Goal: Task Accomplishment & Management: Complete application form

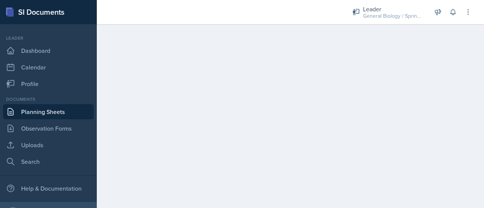
click at [33, 109] on link "Planning Sheets" at bounding box center [48, 111] width 91 height 15
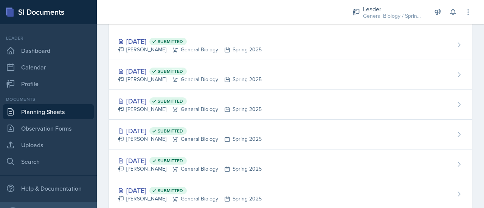
scroll to position [735, 0]
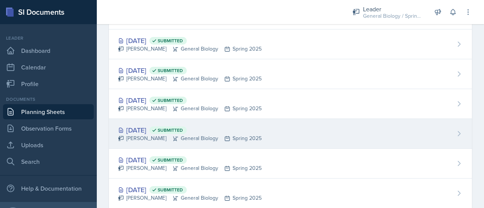
click at [155, 128] on div "Feb 6th, 2025 Submitted" at bounding box center [190, 130] width 144 height 10
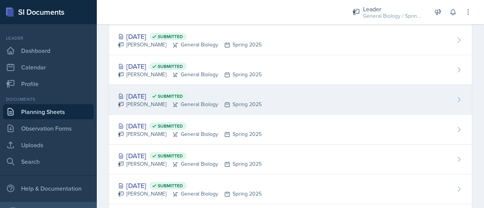
scroll to position [710, 0]
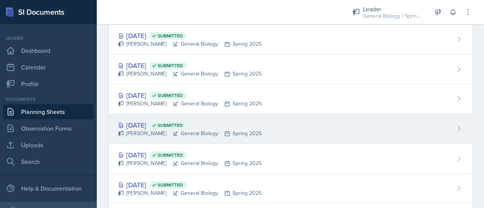
click at [145, 122] on div "Feb 10th, 2025 Submitted" at bounding box center [190, 125] width 144 height 10
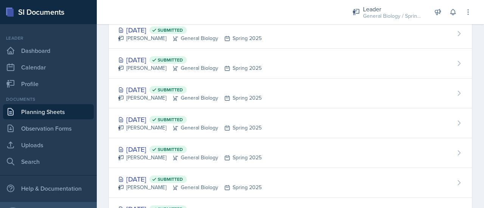
scroll to position [537, 0]
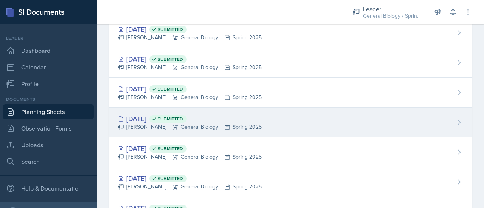
click at [158, 123] on div "Aurora Wick General Biology Spring 2025" at bounding box center [190, 127] width 144 height 8
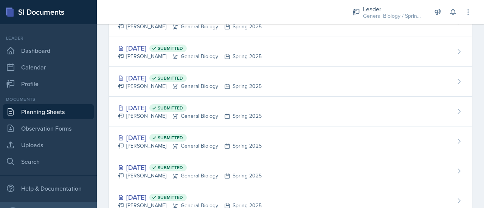
scroll to position [579, 0]
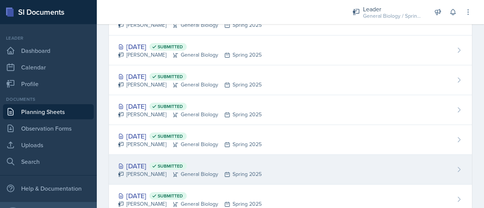
click at [145, 162] on div "Feb 17th, 2025 Submitted" at bounding box center [190, 166] width 144 height 10
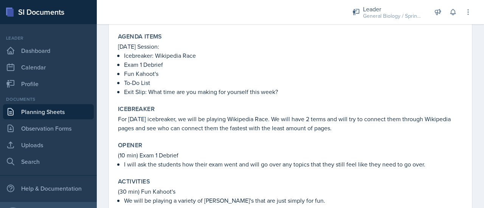
scroll to position [93, 0]
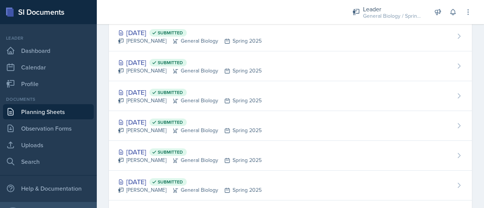
scroll to position [504, 0]
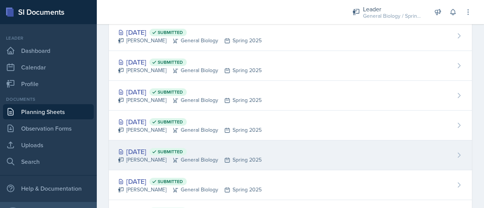
click at [146, 156] on div "Aurora Wick General Biology Spring 2025" at bounding box center [190, 160] width 144 height 8
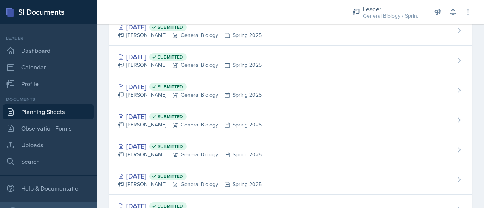
scroll to position [390, 0]
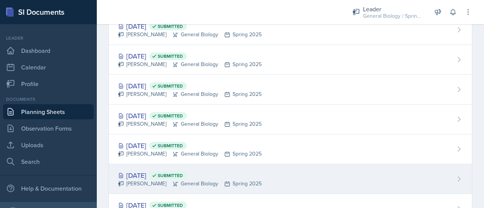
click at [146, 171] on div "Mar 17th, 2025 Submitted" at bounding box center [190, 176] width 144 height 10
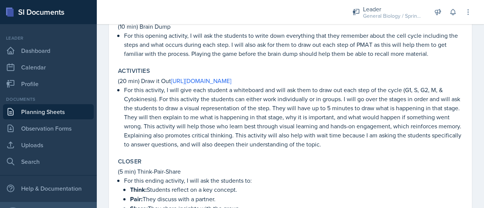
scroll to position [302, 0]
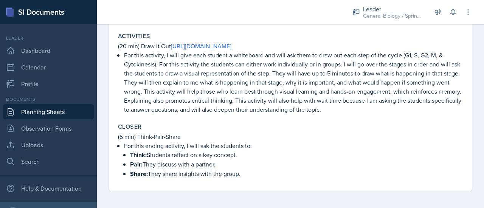
drag, startPoint x: 251, startPoint y: 177, endPoint x: 110, endPoint y: 135, distance: 147.0
copy div "(5 min) Think-Pair-Share For this ending activity, I will ask the students to: …"
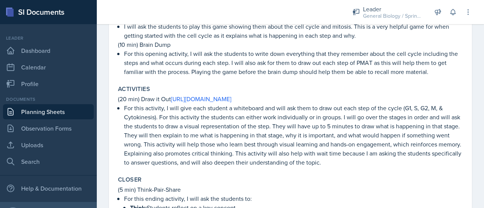
scroll to position [246, 0]
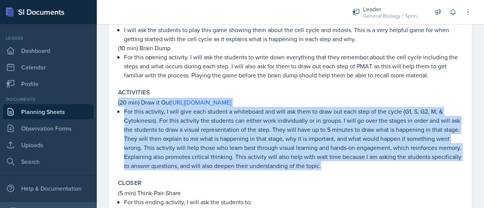
drag, startPoint x: 357, startPoint y: 168, endPoint x: 113, endPoint y: 101, distance: 253.3
click at [113, 101] on div "March 17th, 2025 Submitted Aurora Wick General Biology Spring 2025 Edit Delete …" at bounding box center [290, 30] width 363 height 434
copy div "(20 min) Draw it Out https://docs.google.com/document/d/1EtRQNvQMsAIsCNywv9LwrR…"
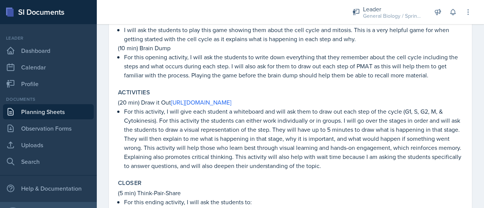
click at [195, 86] on div "Activities (20 min) Draw it Out https://docs.google.com/document/d/1EtRQNvQMsAI…" at bounding box center [290, 130] width 351 height 88
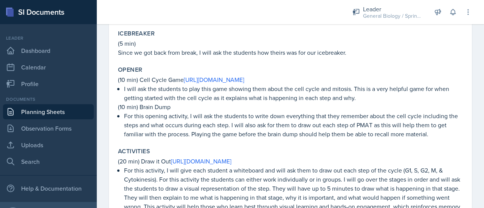
scroll to position [0, 0]
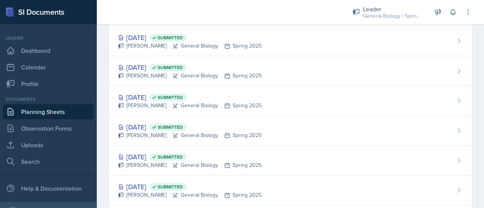
scroll to position [409, 0]
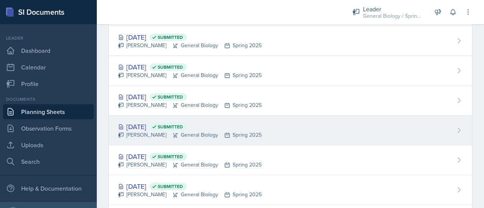
click at [146, 131] on div "Aurora Wick General Biology Spring 2025" at bounding box center [190, 135] width 144 height 8
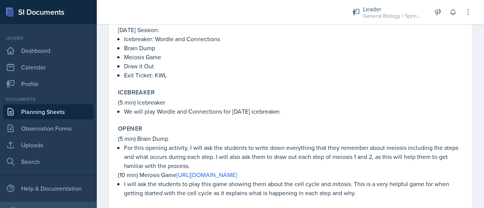
scroll to position [128, 0]
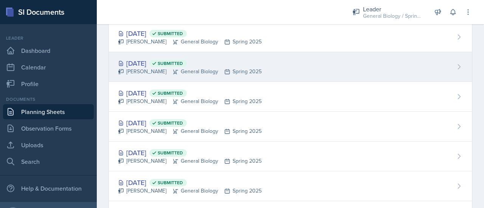
scroll to position [504, 0]
click at [145, 67] on div "Aurora Wick General Biology Spring 2025" at bounding box center [190, 71] width 144 height 8
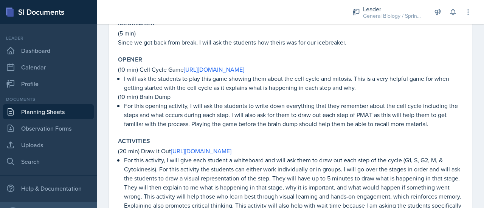
scroll to position [198, 0]
click at [222, 69] on link "[URL][DOMAIN_NAME]" at bounding box center [214, 69] width 61 height 8
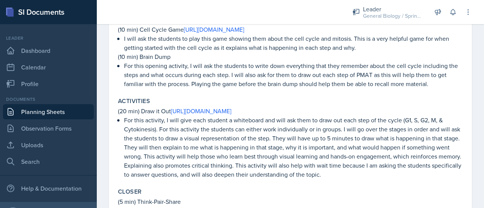
scroll to position [160, 0]
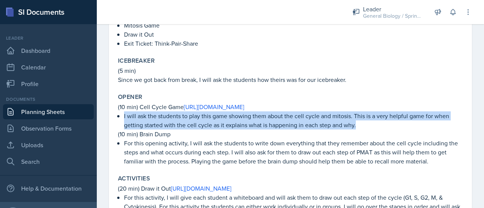
drag, startPoint x: 365, startPoint y: 129, endPoint x: 116, endPoint y: 115, distance: 249.3
click at [116, 115] on div "Opener (10 min) Cell Cycle Game https://biomanbio.com/HTML5GamesandLabs/Genegam…" at bounding box center [290, 129] width 351 height 79
copy p "I will ask the students to play this game showing them about the cell cycle and…"
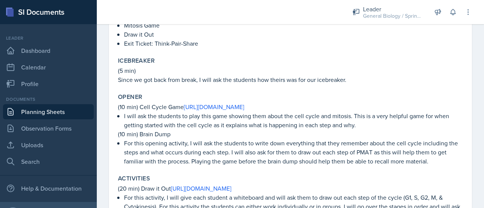
click at [247, 89] on div "Topic/Content Covered Chapter 11 The Cell Cycle Mitosis Agenda items 3/17/25 Se…" at bounding box center [290, 135] width 345 height 398
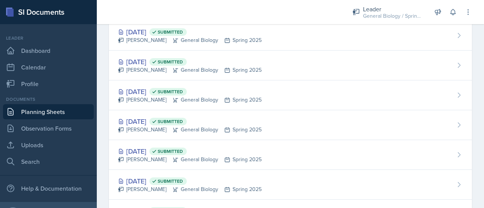
scroll to position [436, 0]
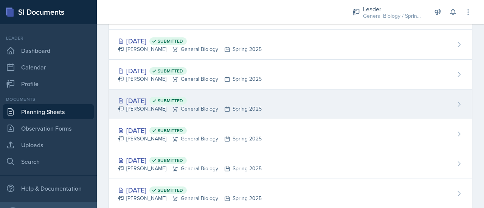
click at [157, 107] on div "Aurora Wick General Biology Spring 2025" at bounding box center [190, 109] width 144 height 8
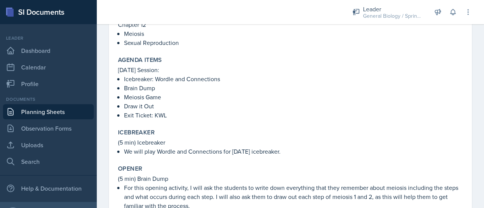
scroll to position [218, 0]
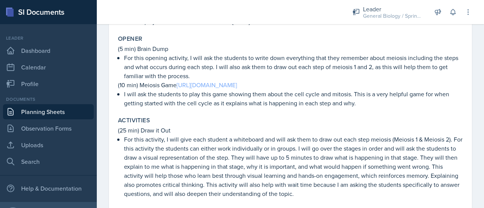
click at [209, 84] on link "https://biomanbio.com/HTML5GamesandLabs/Genegames/snurflemeiosishtml5page.html" at bounding box center [207, 85] width 61 height 8
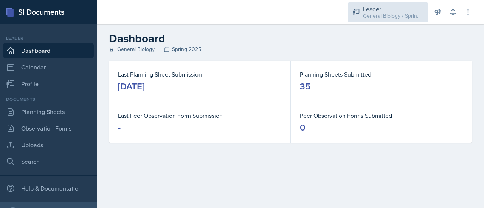
click at [381, 16] on div "General Biology / Spring 2025" at bounding box center [393, 16] width 61 height 8
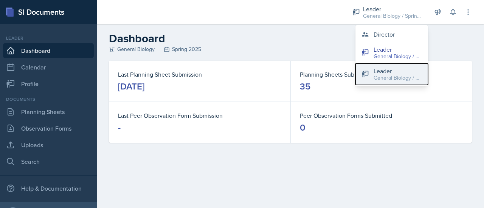
click at [382, 76] on div "General Biology / Fall 2025" at bounding box center [398, 78] width 48 height 8
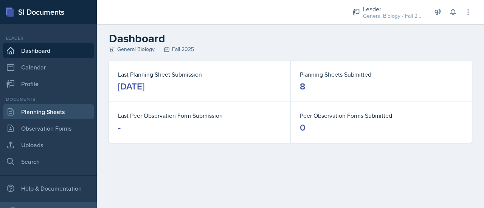
click at [45, 112] on link "Planning Sheets" at bounding box center [48, 111] width 91 height 15
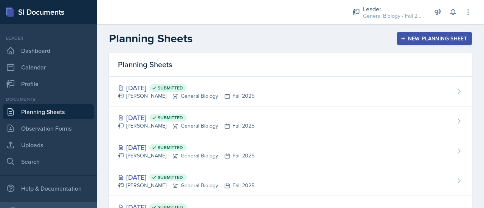
click at [437, 34] on button "New Planning Sheet" at bounding box center [434, 38] width 75 height 13
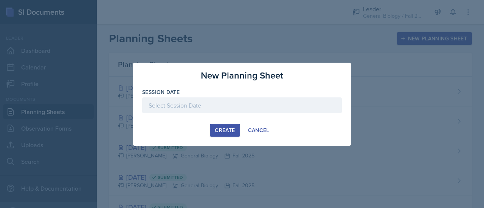
click at [235, 101] on div at bounding box center [242, 106] width 200 height 16
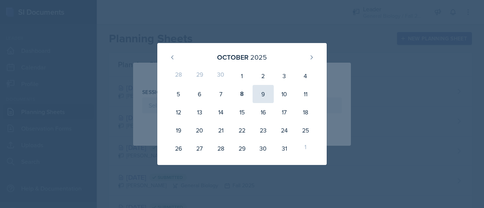
click at [266, 93] on div "9" at bounding box center [263, 94] width 21 height 18
type input "[DATE]"
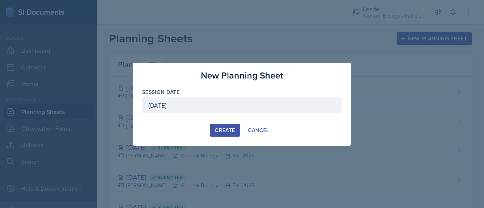
click at [227, 134] on button "Create" at bounding box center [225, 130] width 30 height 13
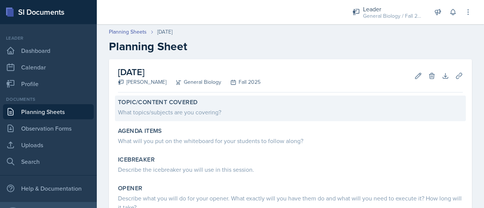
click at [148, 114] on div "What topics/subjects are you covering?" at bounding box center [290, 112] width 345 height 9
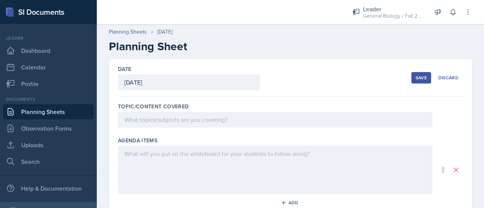
click at [166, 120] on div at bounding box center [275, 120] width 315 height 16
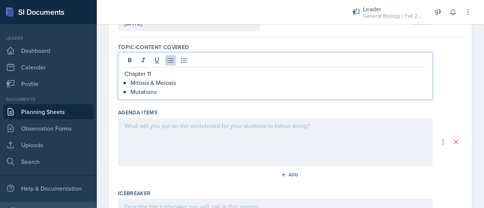
click at [204, 142] on div at bounding box center [275, 142] width 315 height 48
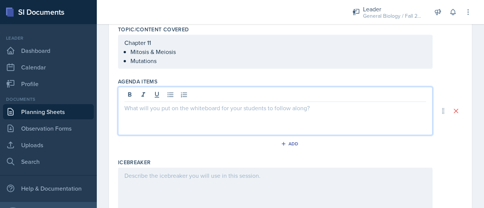
scroll to position [77, 0]
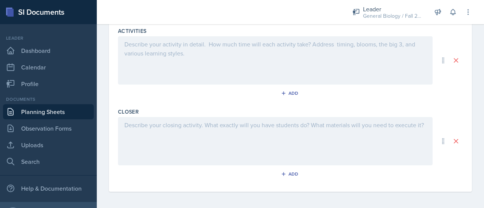
click at [183, 151] on div at bounding box center [275, 141] width 315 height 48
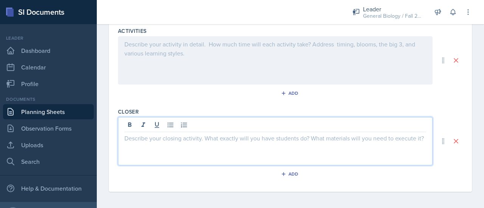
scroll to position [368, 0]
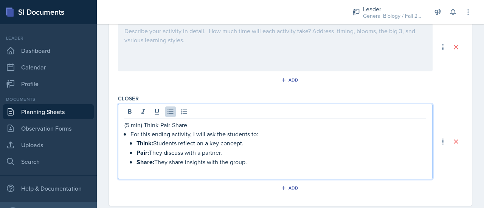
click at [254, 172] on p at bounding box center [275, 171] width 302 height 9
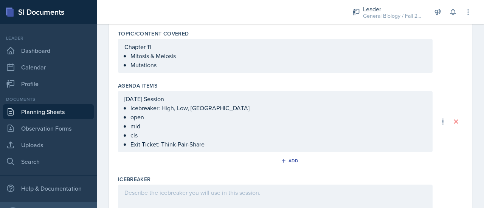
scroll to position [86, 0]
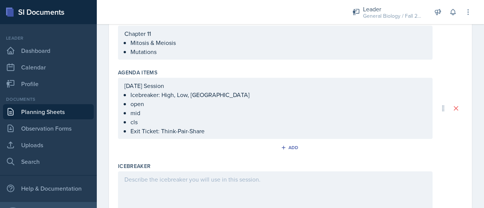
click at [148, 184] on p at bounding box center [275, 179] width 302 height 9
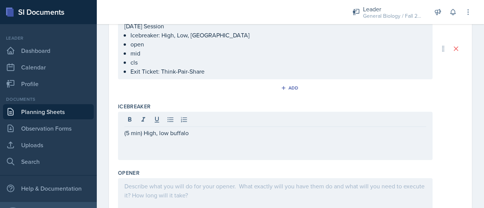
click at [171, 195] on div at bounding box center [275, 203] width 315 height 48
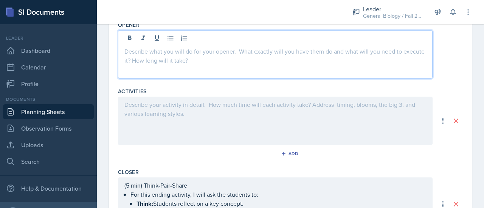
click at [180, 128] on div at bounding box center [275, 121] width 315 height 48
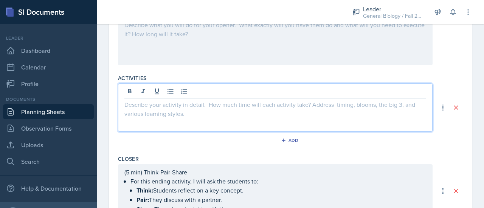
paste div
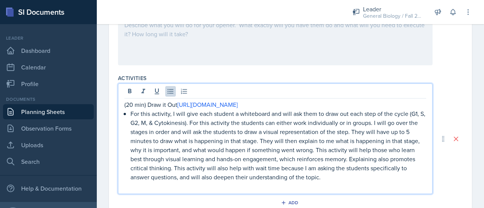
click at [125, 109] on p "(20 min) Draw it Out [URL][DOMAIN_NAME]" at bounding box center [275, 104] width 302 height 9
click at [135, 109] on p "(20 min) Draw it Out [URL][DOMAIN_NAME]" at bounding box center [275, 104] width 302 height 9
click at [189, 104] on p "(20 min) Draw it Out [URL][DOMAIN_NAME]" at bounding box center [275, 104] width 302 height 9
click at [132, 104] on p "(20 min) Draw it Out [URL][DOMAIN_NAME]" at bounding box center [275, 104] width 302 height 9
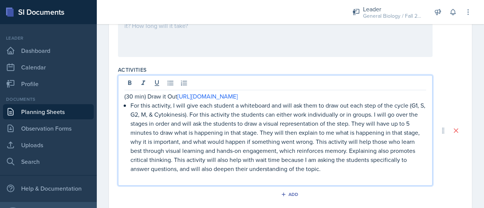
scroll to position [316, 0]
click at [220, 100] on link "[URL][DOMAIN_NAME]" at bounding box center [207, 96] width 61 height 8
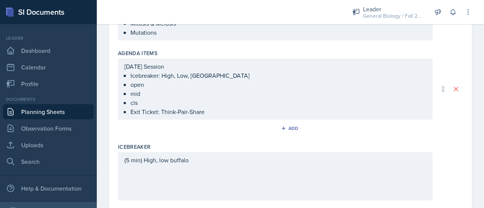
click at [145, 96] on p "mid" at bounding box center [279, 93] width 296 height 9
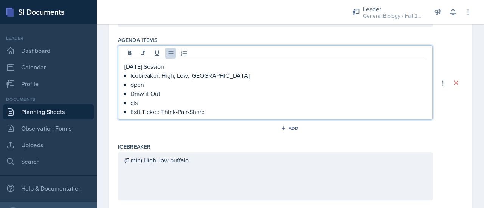
scroll to position [0, 0]
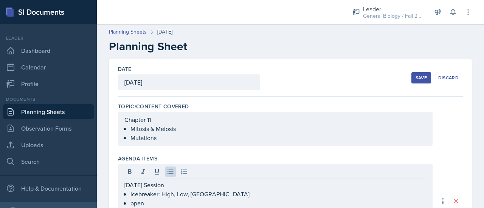
drag, startPoint x: 163, startPoint y: 143, endPoint x: 130, endPoint y: 129, distance: 35.5
click at [130, 129] on div "Chapter 11 Mitosis & Meiosis Mutations" at bounding box center [275, 129] width 315 height 34
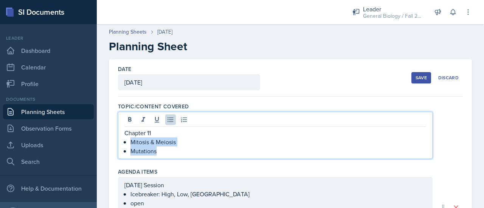
drag, startPoint x: 158, startPoint y: 149, endPoint x: 131, endPoint y: 143, distance: 27.5
click at [131, 143] on ul "Mitosis & Meiosis Mutations" at bounding box center [279, 147] width 296 height 18
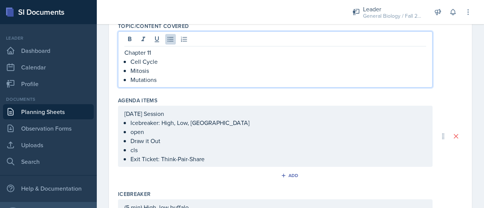
scroll to position [81, 0]
click at [163, 132] on ul "Icebreaker: High, Low, Buffalo open Draw it Out cls Exit Ticket: Think-Pair-Sha…" at bounding box center [279, 140] width 296 height 45
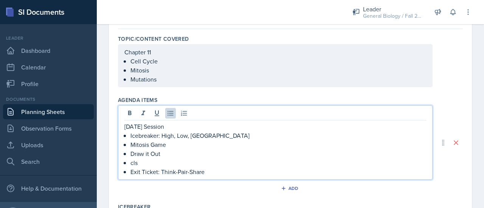
click at [166, 165] on p "cls" at bounding box center [279, 163] width 296 height 9
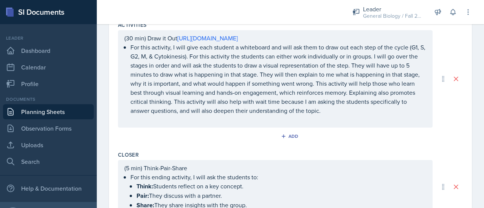
scroll to position [440, 0]
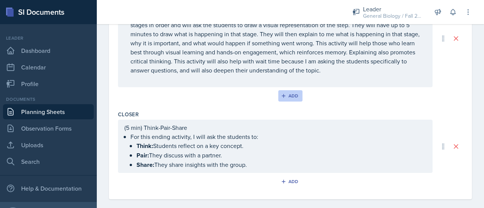
click at [290, 99] on div "Add" at bounding box center [291, 96] width 16 height 6
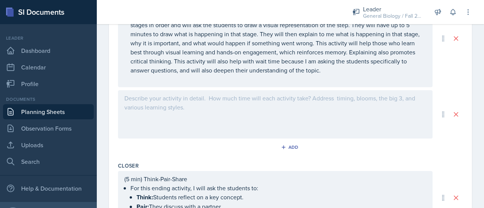
click at [176, 118] on div at bounding box center [275, 114] width 315 height 48
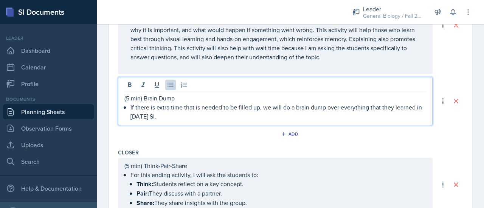
click at [203, 114] on p "If there is extra time that is needed to be filled up, we will do a brain dump …" at bounding box center [279, 112] width 296 height 18
click at [247, 119] on p "If there is extra time that needs to be filled up, we will do a brain dump over…" at bounding box center [279, 112] width 296 height 18
click at [325, 118] on p "If there is extra time that needs to be filled, we will do a brain dump over ev…" at bounding box center [279, 112] width 296 height 18
click at [319, 117] on p "If there is extra time that needs to be filled, we will do a brain dump over ev…" at bounding box center [279, 112] width 296 height 18
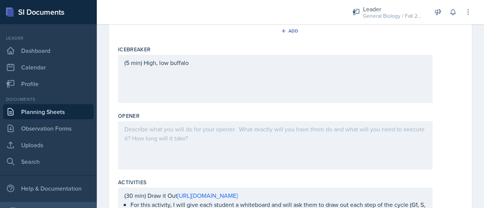
click at [182, 133] on div at bounding box center [275, 145] width 315 height 48
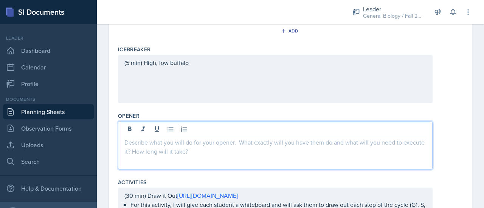
scroll to position [226, 0]
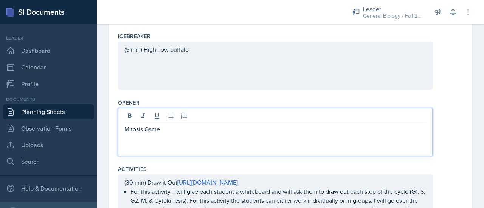
click at [179, 132] on p "Mitosis Game" at bounding box center [275, 129] width 302 height 9
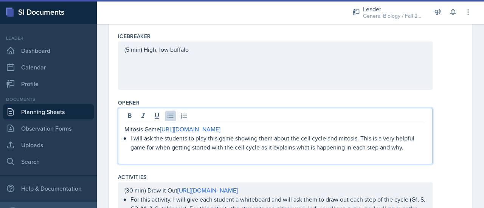
click at [125, 129] on p "Mitosis Game [URL][DOMAIN_NAME]" at bounding box center [275, 129] width 302 height 9
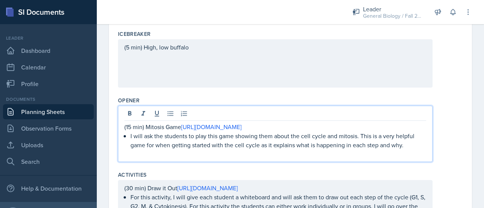
scroll to position [228, 0]
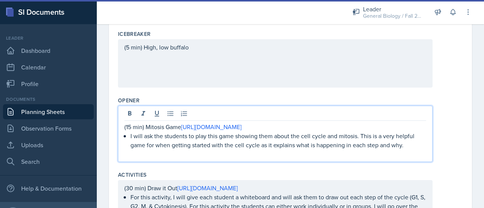
click at [257, 135] on p "I will ask the students to play this game showing them about the cell cycle and…" at bounding box center [279, 141] width 296 height 18
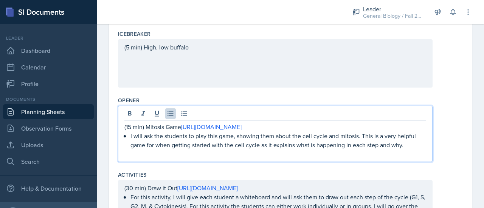
click at [278, 135] on p "I will ask the students to play this game, showing them about the cell cycle an…" at bounding box center [279, 141] width 296 height 18
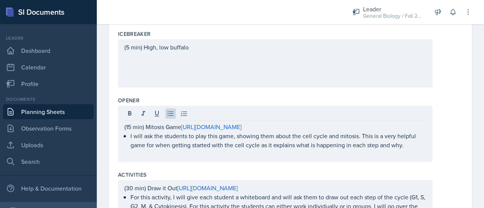
click at [322, 120] on div "(15 min) Mitosis Game [URL][DOMAIN_NAME] I will ask the students to play this g…" at bounding box center [275, 134] width 315 height 56
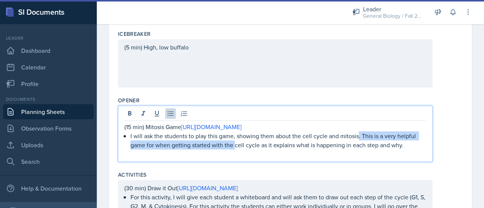
drag, startPoint x: 358, startPoint y: 136, endPoint x: 235, endPoint y: 140, distance: 123.4
click at [235, 140] on p "I will ask the students to play this game, showing them about the cell cycle an…" at bounding box center [279, 141] width 296 height 18
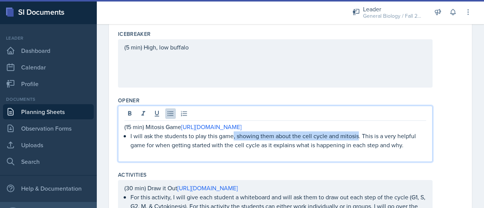
drag, startPoint x: 358, startPoint y: 135, endPoint x: 232, endPoint y: 133, distance: 125.3
click at [232, 133] on p "I will ask the students to play this game, showing them about the cell cycle an…" at bounding box center [279, 141] width 296 height 18
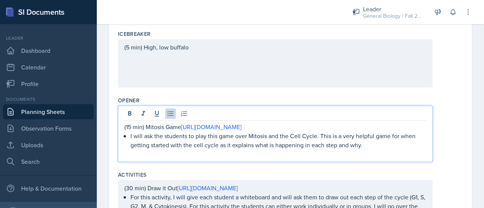
click at [213, 147] on p "I will ask the students to play this game over Mitosis and the Cell Cycle. This…" at bounding box center [279, 141] width 296 height 18
click at [378, 146] on p "I will ask the students to play this game over Mitosis and the Cell Cycle. This…" at bounding box center [279, 141] width 296 height 18
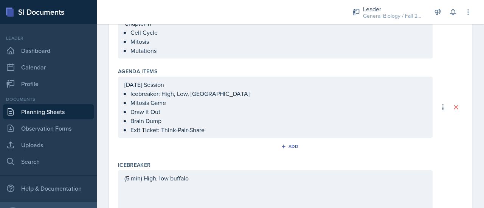
scroll to position [110, 0]
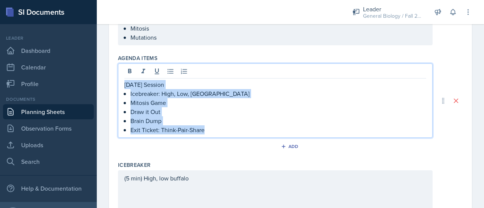
drag, startPoint x: 214, startPoint y: 131, endPoint x: 120, endPoint y: 83, distance: 105.6
click at [120, 83] on div "[DATE] Session Icebreaker: High, Low, Buffalo Mitosis Game Draw it Out Brain Du…" at bounding box center [275, 101] width 315 height 75
copy div "[DATE] Session Icebreaker: High, Low, Buffalo Mitosis Game Draw it Out Brain Du…"
click at [134, 84] on p "[DATE] Session" at bounding box center [275, 84] width 302 height 9
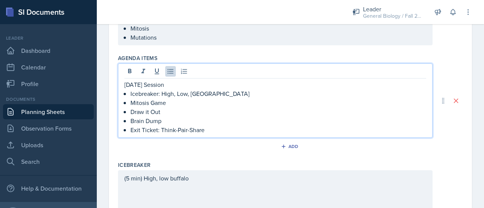
click at [156, 96] on p "Icebreaker: High, Low, [GEOGRAPHIC_DATA]" at bounding box center [279, 93] width 296 height 9
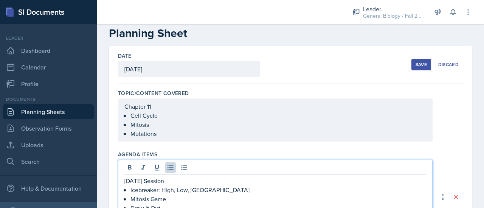
scroll to position [64, 0]
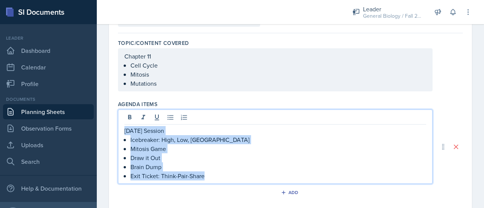
drag, startPoint x: 218, startPoint y: 178, endPoint x: 118, endPoint y: 132, distance: 109.7
click at [118, 132] on div "[DATE] Session Icebreaker: High, Low, Buffalo Mitosis Game Draw it Out Brain Du…" at bounding box center [275, 147] width 315 height 75
copy div "[DATE] Session Icebreaker: High, Low, Buffalo Mitosis Game Draw it Out Brain Du…"
click at [248, 157] on p "Draw it Out" at bounding box center [279, 158] width 296 height 9
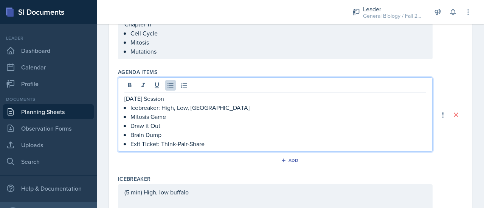
scroll to position [98, 0]
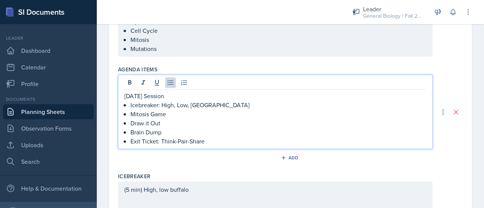
click at [221, 136] on p "Brain Dump" at bounding box center [279, 132] width 296 height 9
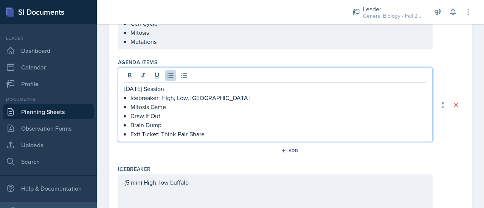
scroll to position [106, 0]
drag, startPoint x: 166, startPoint y: 117, endPoint x: 129, endPoint y: 114, distance: 37.6
click at [129, 114] on div "[DATE] Session Icebreaker: High, Low, Buffalo Mitosis Game Draw it Out Brain Du…" at bounding box center [275, 111] width 302 height 54
click at [166, 127] on p "Brain Dump" at bounding box center [279, 124] width 296 height 9
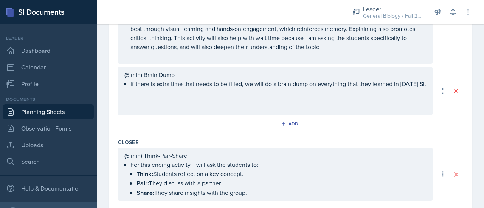
scroll to position [495, 0]
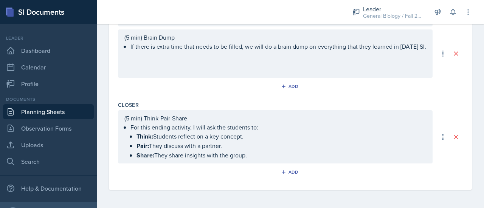
click at [254, 159] on p "Share: They share insights with the group." at bounding box center [282, 155] width 290 height 9
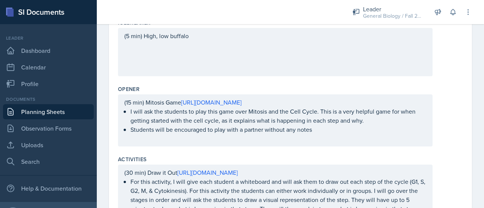
scroll to position [238, 0]
